Goal: Navigation & Orientation: Find specific page/section

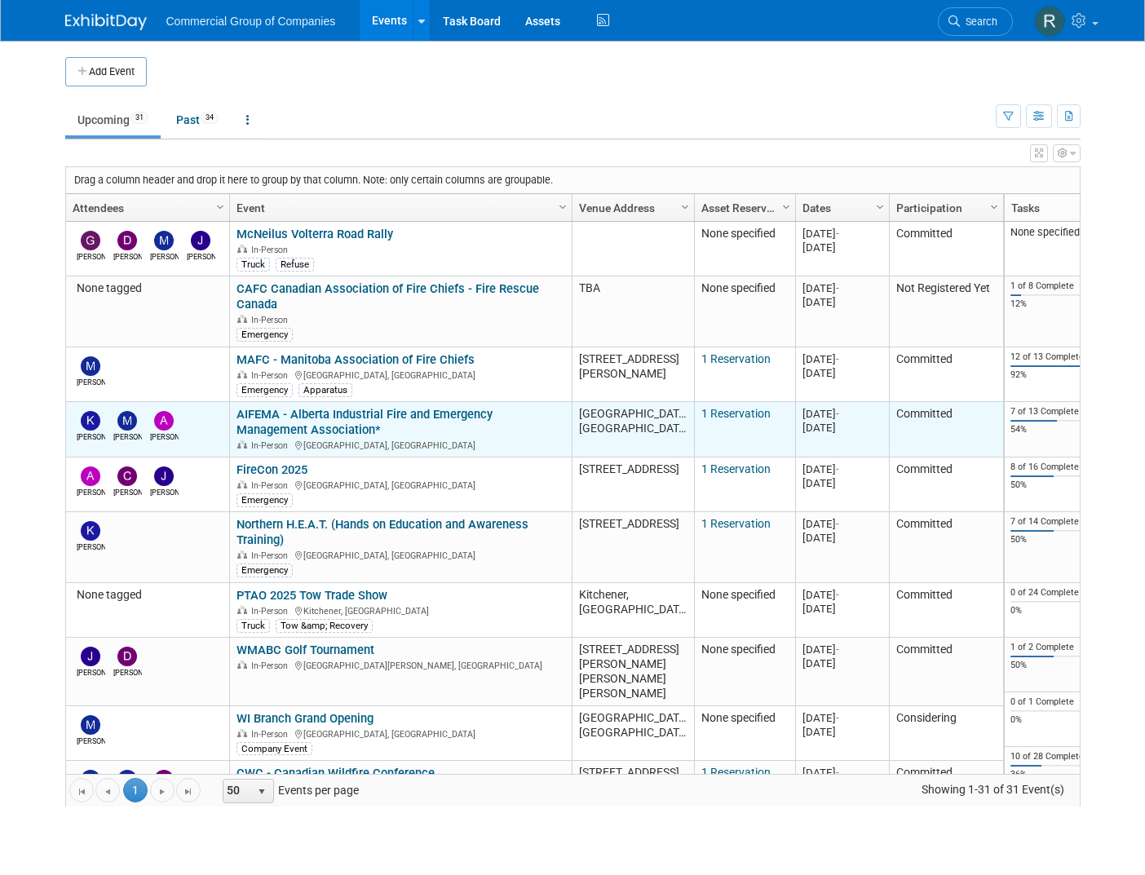
click at [325, 415] on link "AIFEMA - Alberta Industrial Fire and Emergency Management Association*" at bounding box center [364, 422] width 256 height 30
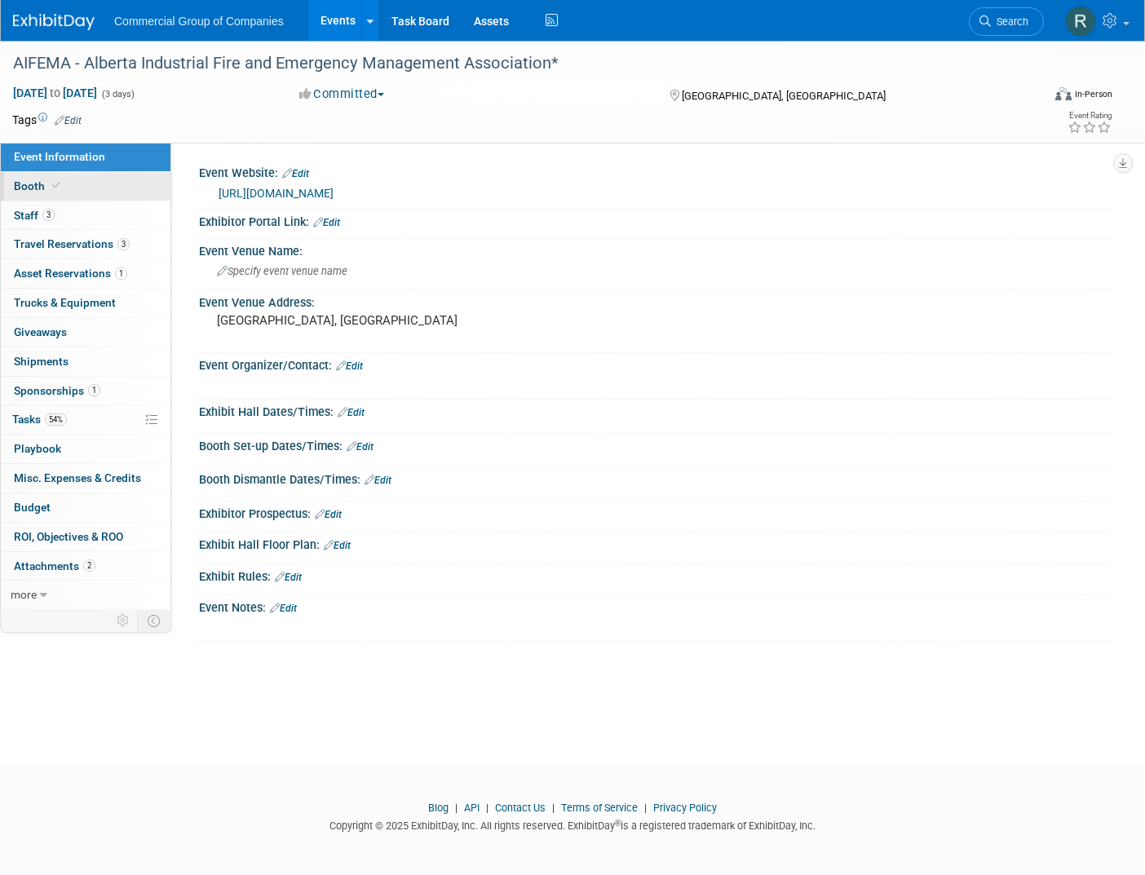
click at [114, 186] on link "Booth" at bounding box center [86, 186] width 170 height 29
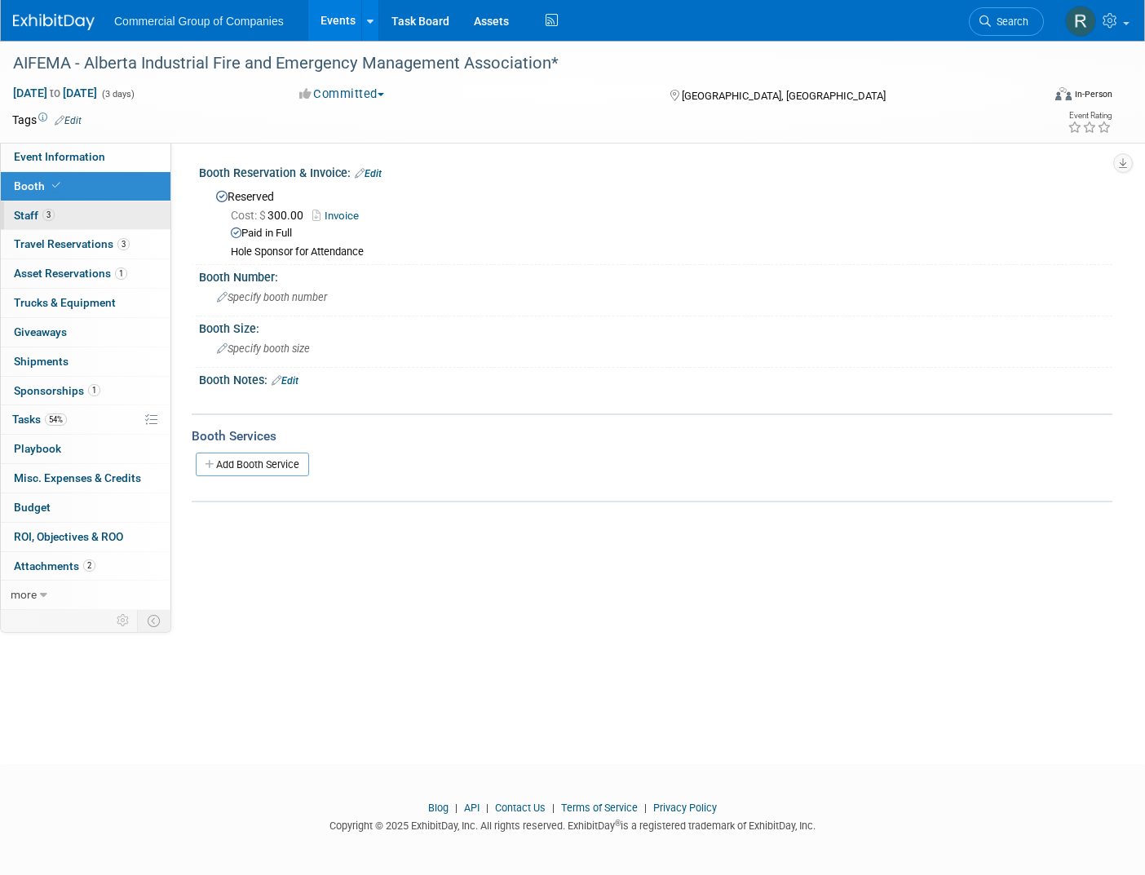
click at [119, 219] on link "3 Staff 3" at bounding box center [86, 215] width 170 height 29
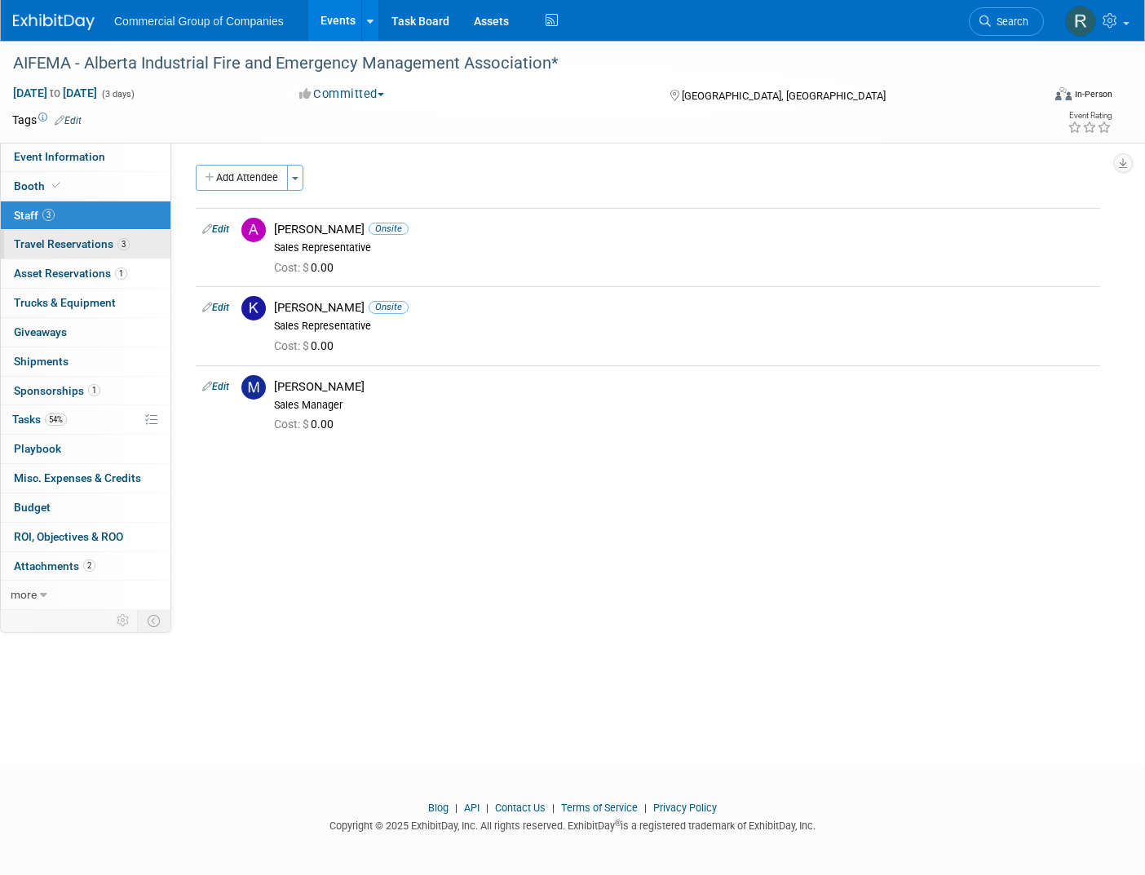
click at [145, 251] on link "3 Travel Reservations 3" at bounding box center [86, 244] width 170 height 29
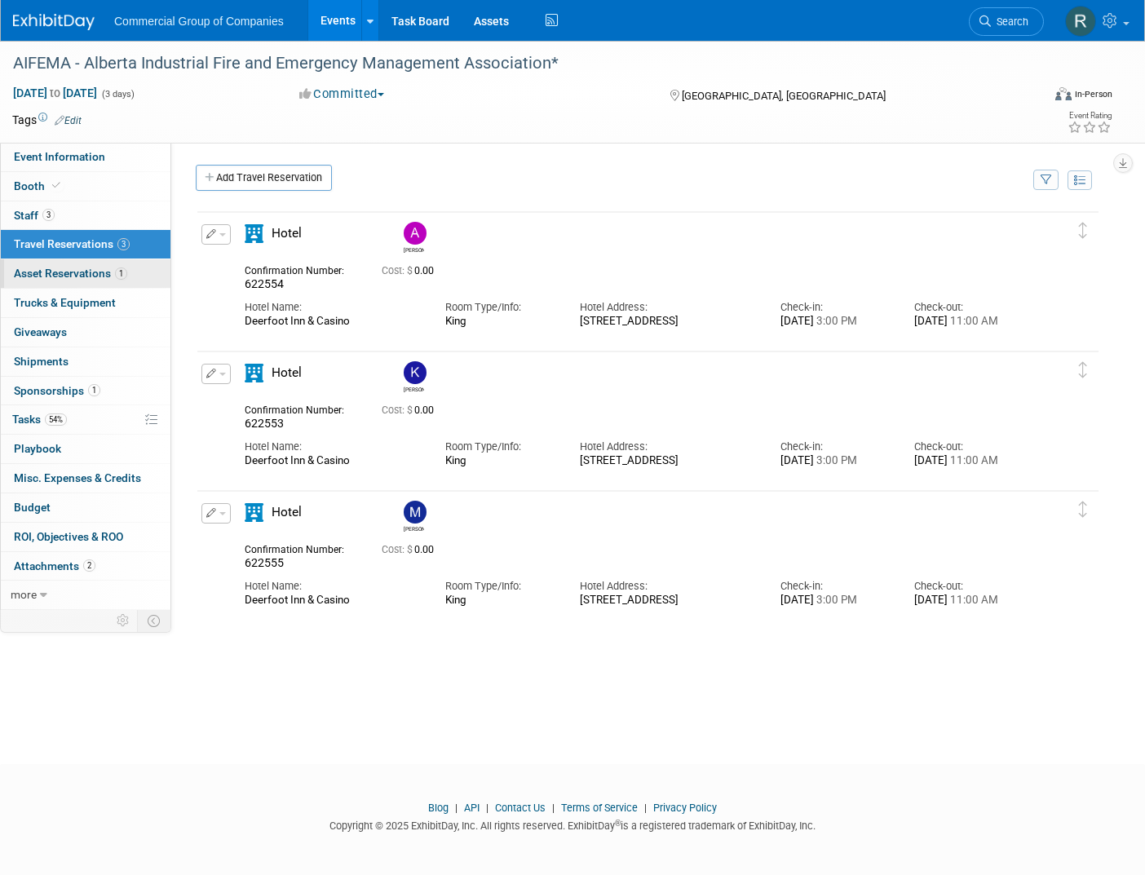
click at [139, 275] on link "1 Asset Reservations 1" at bounding box center [86, 273] width 170 height 29
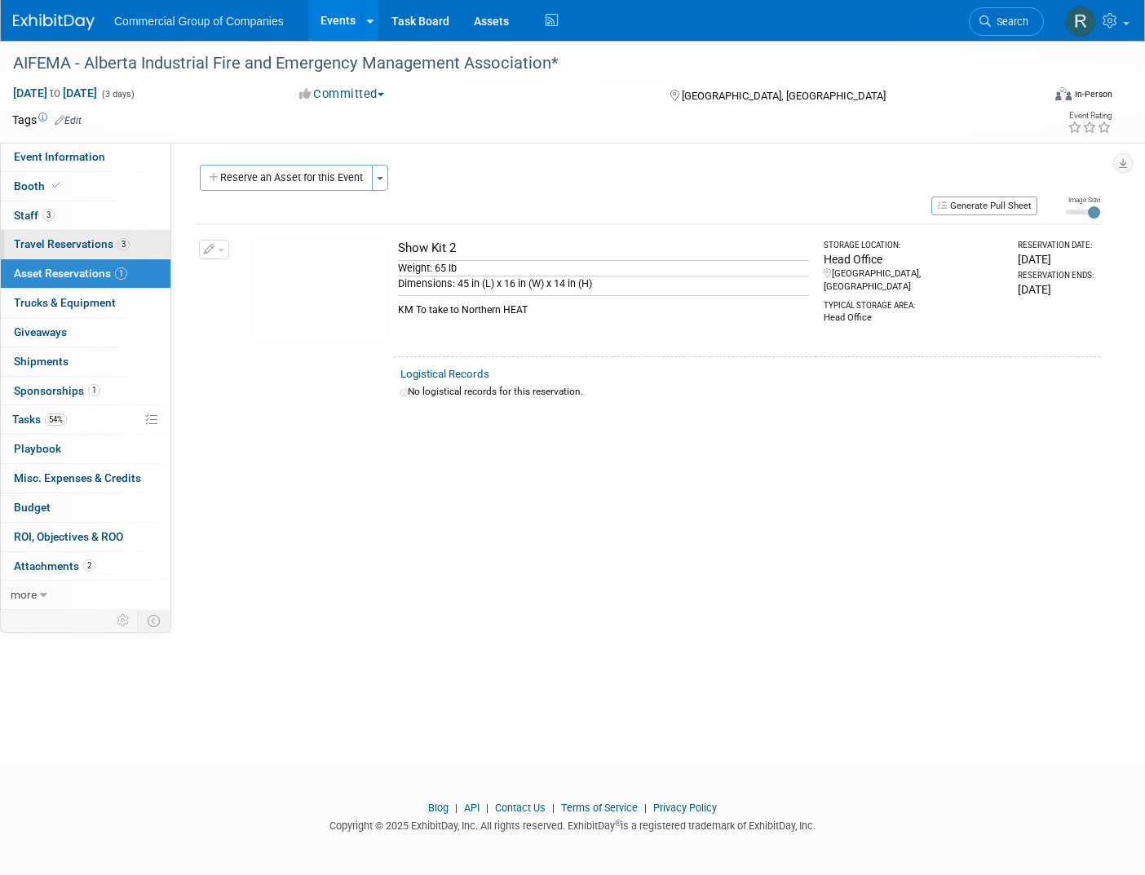
click at [139, 249] on link "3 Travel Reservations 3" at bounding box center [86, 244] width 170 height 29
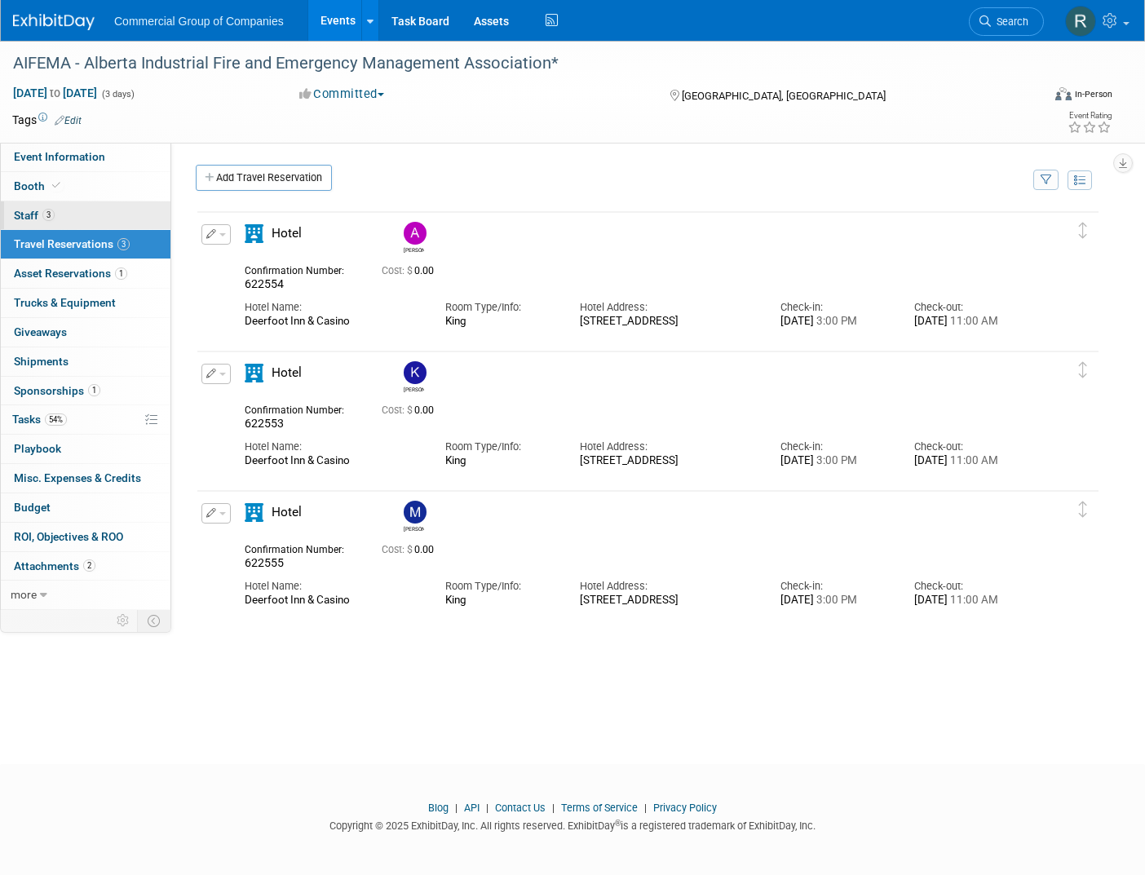
click at [110, 211] on link "3 Staff 3" at bounding box center [86, 215] width 170 height 29
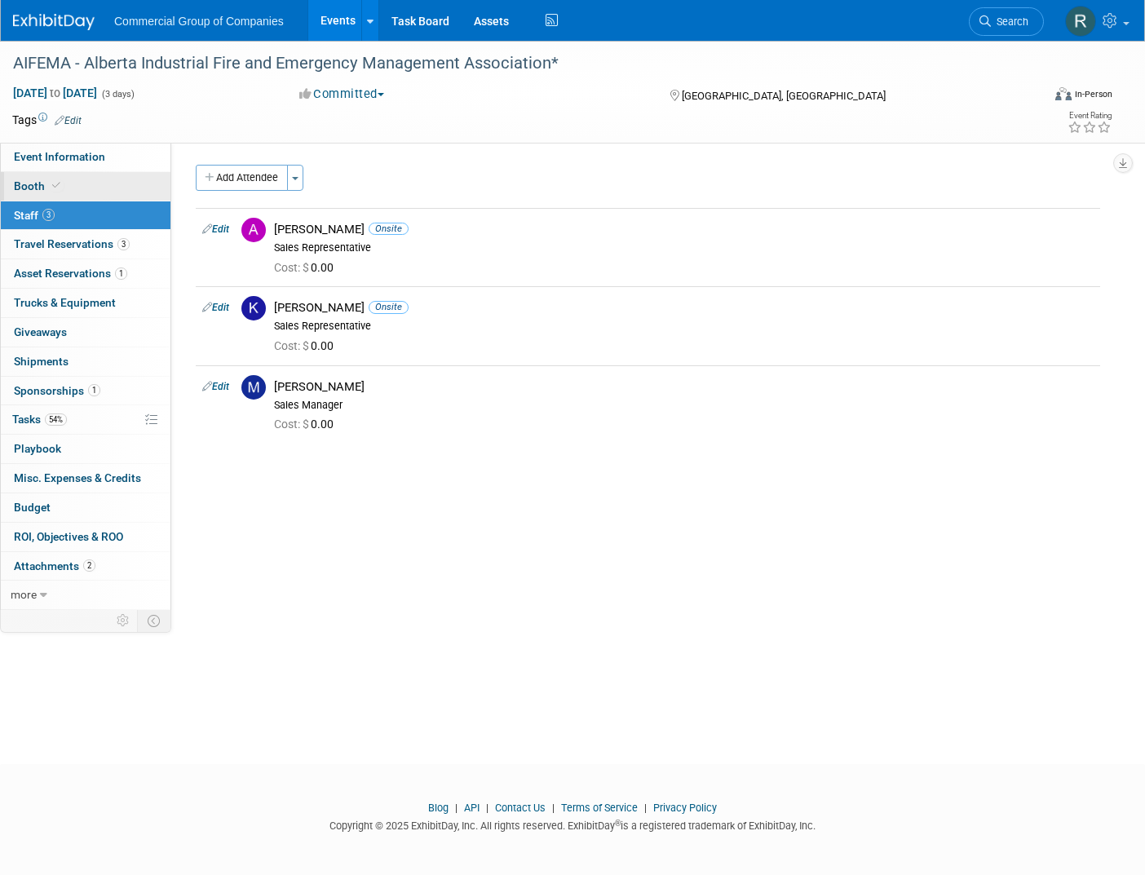
click at [99, 178] on link "Booth" at bounding box center [86, 186] width 170 height 29
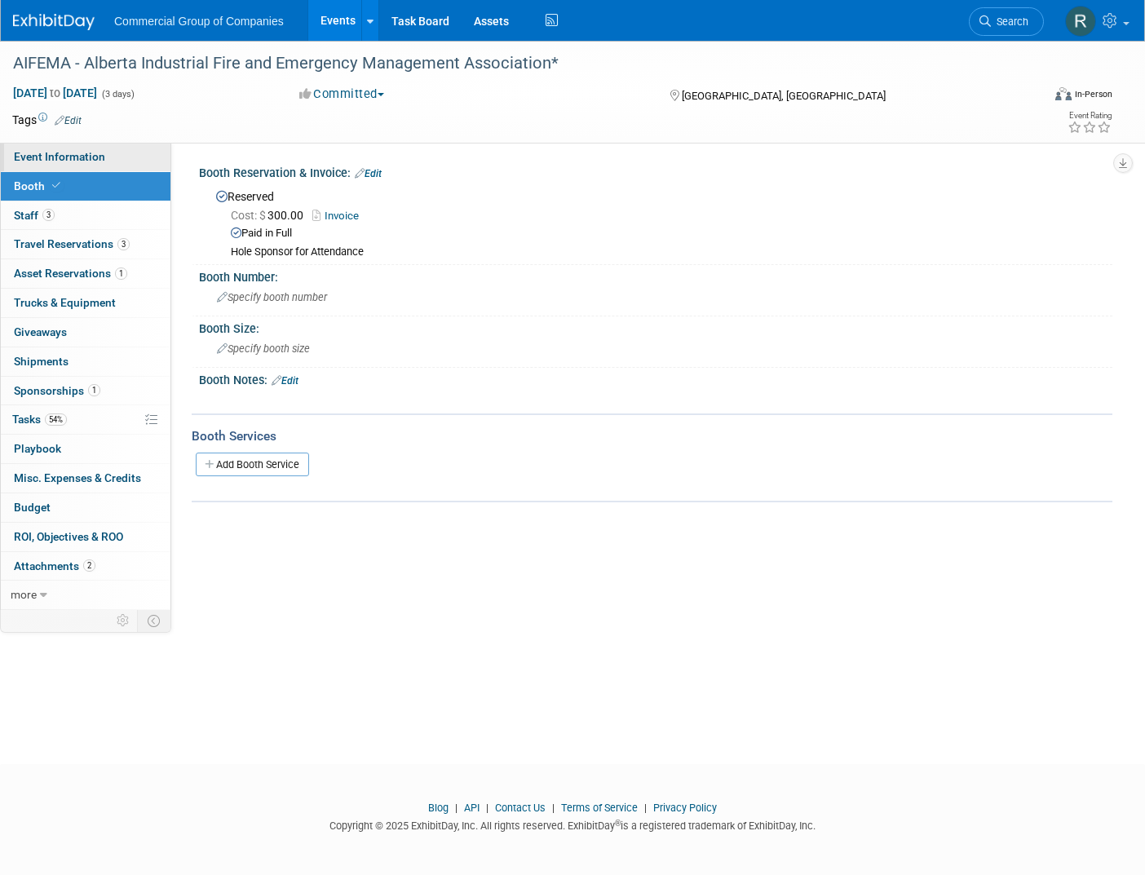
click at [100, 152] on span "Event Information" at bounding box center [59, 156] width 91 height 13
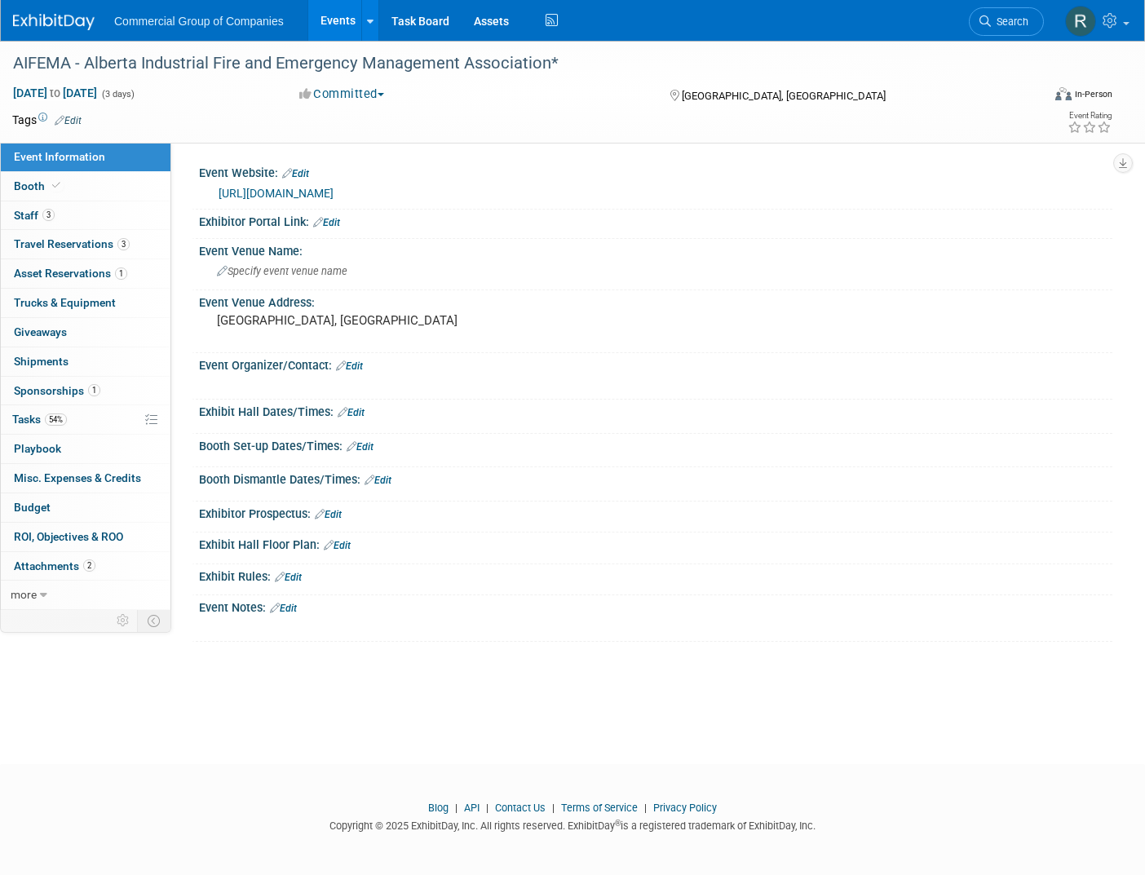
click at [333, 190] on link "[URL][DOMAIN_NAME]" at bounding box center [275, 193] width 115 height 13
click at [258, 752] on body "Commercial Group of Companies Events Add Event Bulk Upload Events Shareable Eve…" at bounding box center [572, 437] width 1145 height 875
click at [87, 417] on link "54% Tasks 54%" at bounding box center [86, 419] width 170 height 29
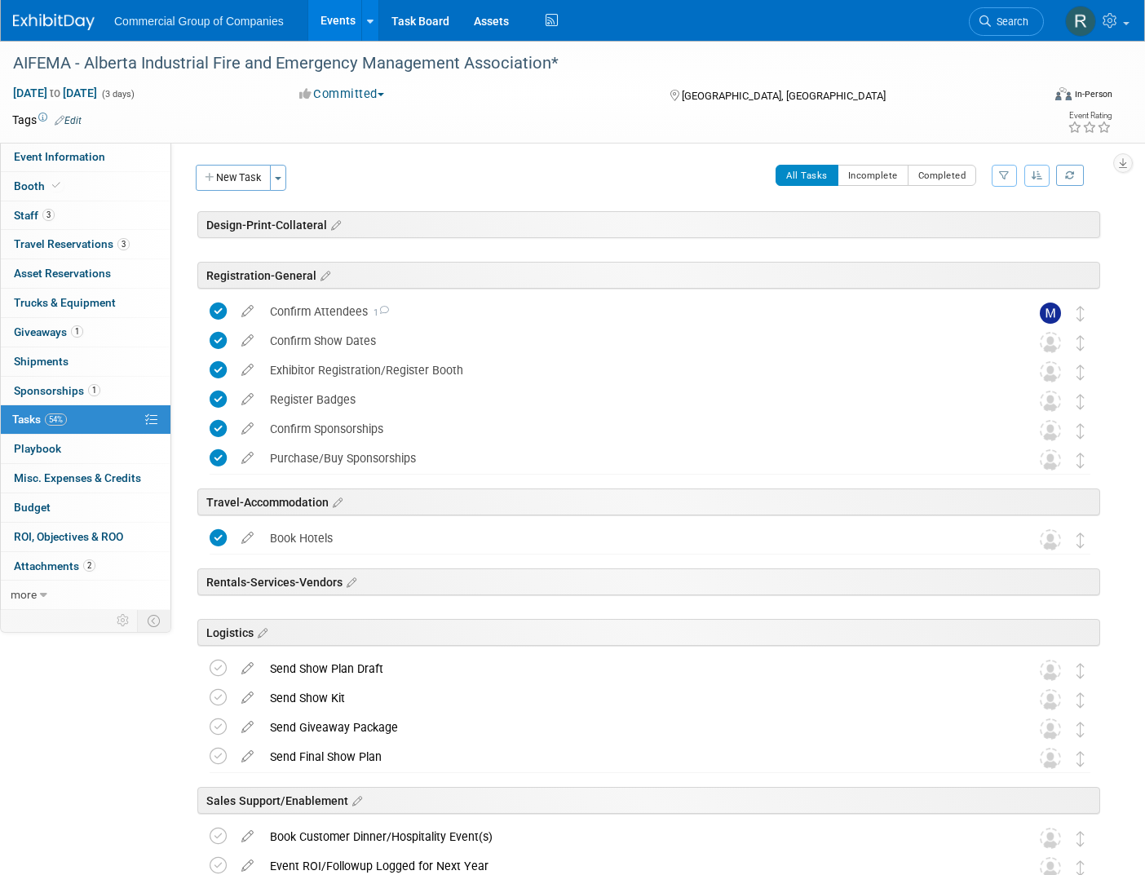
click at [68, 729] on div "Event Information Event Info Booth Booth 3 Staff 3 Staff 3 Travel Reservations …" at bounding box center [572, 520] width 1145 height 958
click at [105, 725] on div "Event Information Event Info Booth Booth 3 Staff 3 Staff 3 Travel Reservations …" at bounding box center [572, 520] width 1145 height 958
